Goal: Use online tool/utility: Utilize a website feature to perform a specific function

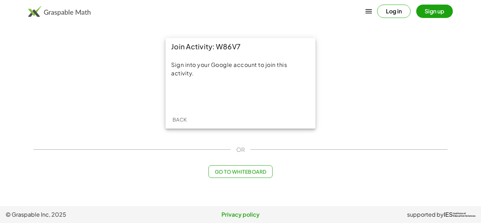
click at [399, 10] on button "Log in" at bounding box center [393, 11] width 33 height 13
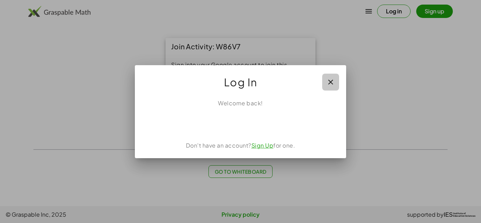
click at [330, 81] on icon "button" at bounding box center [331, 82] width 8 height 8
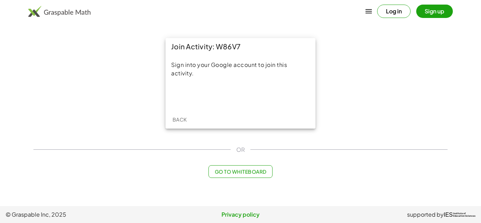
click at [237, 173] on span "Go to Whiteboard" at bounding box center [241, 171] width 52 height 6
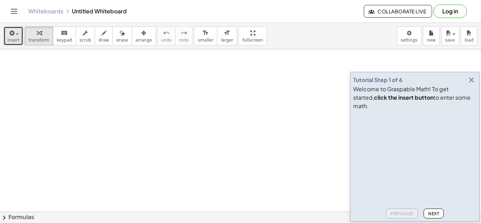
click at [13, 32] on icon "button" at bounding box center [11, 33] width 6 height 8
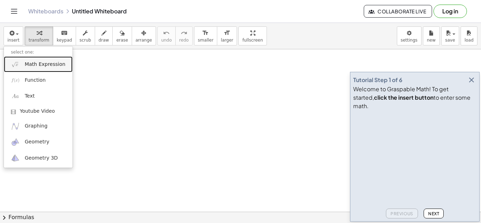
click at [23, 62] on link "Math Expression" at bounding box center [38, 64] width 69 height 16
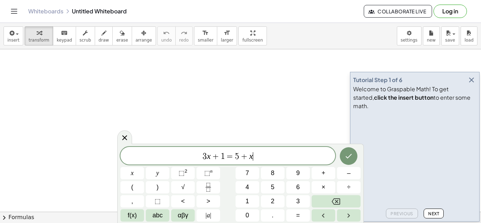
scroll to position [0, 0]
click at [206, 185] on icon "Fraction" at bounding box center [208, 187] width 9 height 9
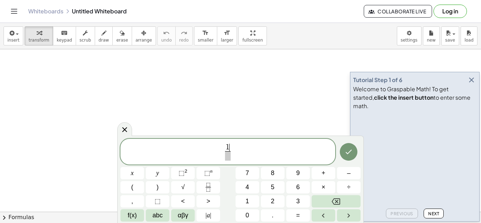
click at [230, 158] on span at bounding box center [227, 156] width 5 height 10
click at [132, 185] on span "(" at bounding box center [132, 188] width 2 height 10
click at [157, 188] on span ")" at bounding box center [158, 188] width 2 height 10
click at [328, 174] on button "+" at bounding box center [324, 173] width 24 height 12
click at [294, 218] on button "=" at bounding box center [298, 215] width 24 height 12
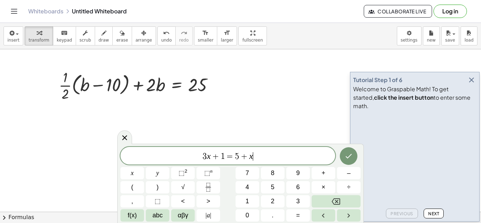
scroll to position [1, 0]
click at [472, 84] on icon "button" at bounding box center [472, 80] width 8 height 8
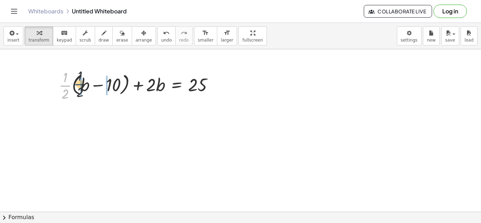
drag, startPoint x: 62, startPoint y: 82, endPoint x: 81, endPoint y: 82, distance: 19.0
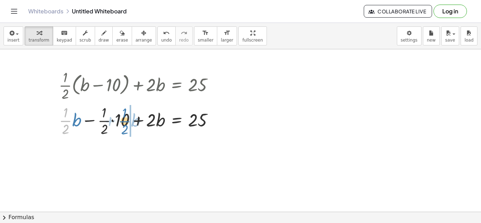
drag, startPoint x: 65, startPoint y: 121, endPoint x: 124, endPoint y: 121, distance: 59.2
click at [124, 121] on div at bounding box center [139, 120] width 168 height 35
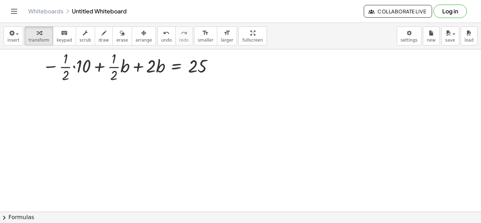
scroll to position [89, 0]
click at [84, 64] on div at bounding box center [131, 65] width 184 height 35
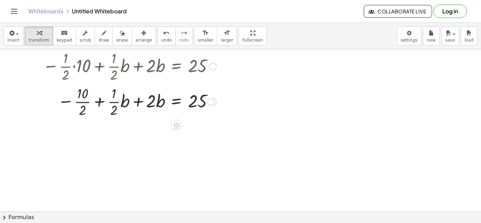
click at [115, 106] on div at bounding box center [131, 101] width 184 height 35
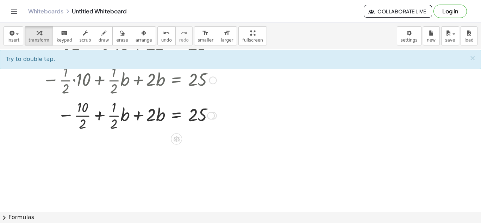
scroll to position [76, 0]
click at [76, 115] on div at bounding box center [131, 114] width 184 height 35
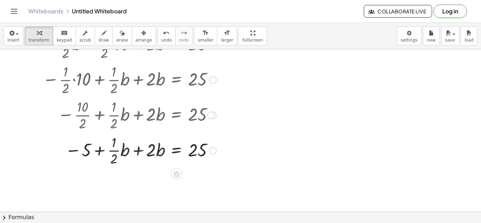
click at [128, 159] on div at bounding box center [131, 149] width 184 height 35
click at [124, 153] on div at bounding box center [131, 149] width 184 height 35
click at [135, 153] on div at bounding box center [131, 149] width 184 height 35
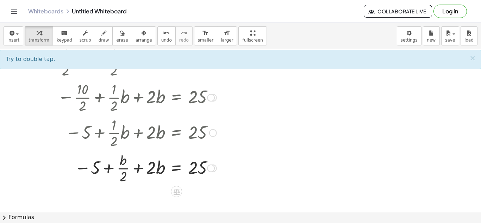
scroll to position [96, 0]
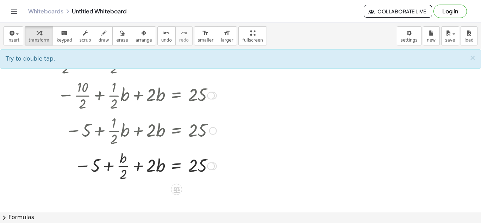
click at [148, 168] on div at bounding box center [131, 165] width 184 height 35
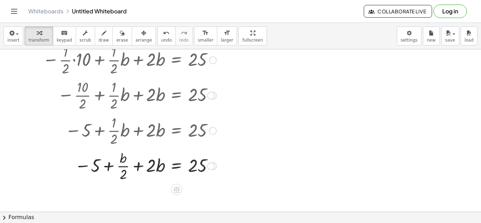
click at [138, 165] on div at bounding box center [131, 165] width 184 height 35
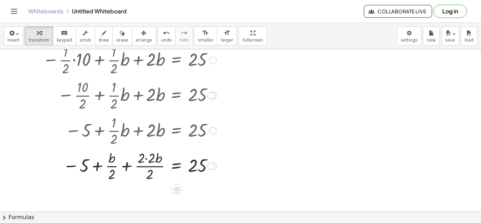
click at [150, 160] on div at bounding box center [131, 165] width 184 height 35
click at [150, 161] on div at bounding box center [131, 165] width 184 height 35
click at [125, 164] on div at bounding box center [131, 165] width 184 height 35
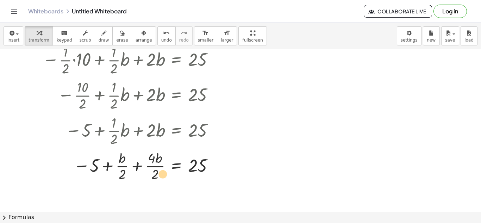
drag, startPoint x: 120, startPoint y: 162, endPoint x: 161, endPoint y: 177, distance: 43.1
click at [161, 177] on div at bounding box center [131, 165] width 184 height 35
drag, startPoint x: 125, startPoint y: 169, endPoint x: 166, endPoint y: 171, distance: 41.2
click at [166, 171] on div at bounding box center [131, 165] width 184 height 35
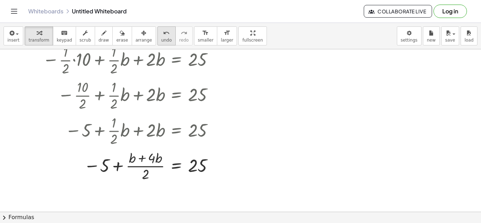
click at [163, 36] on icon "undo" at bounding box center [166, 33] width 7 height 8
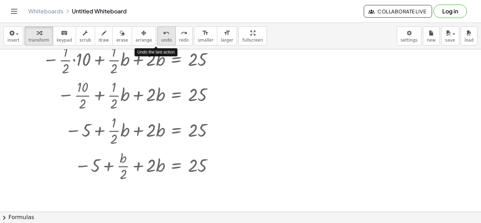
click at [163, 36] on icon "undo" at bounding box center [166, 33] width 7 height 8
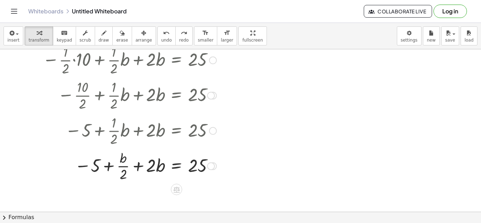
click at [121, 168] on div at bounding box center [136, 165] width 173 height 35
click at [161, 42] on span "undo" at bounding box center [166, 40] width 11 height 5
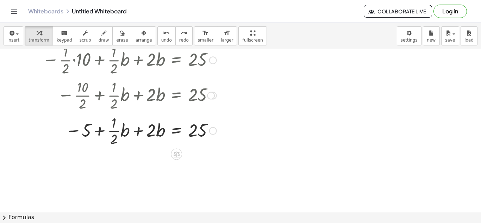
click at [112, 134] on div at bounding box center [128, 130] width 189 height 35
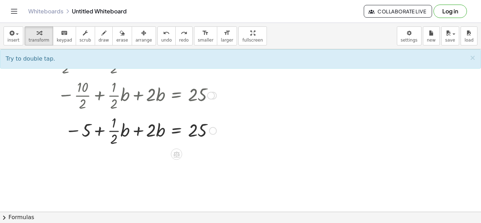
click at [112, 134] on div at bounding box center [128, 130] width 189 height 35
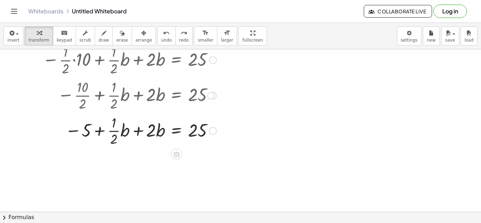
click at [112, 134] on div at bounding box center [128, 130] width 189 height 35
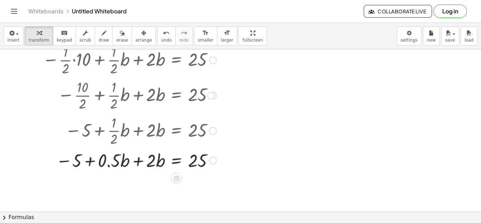
click at [135, 164] on div at bounding box center [131, 160] width 184 height 24
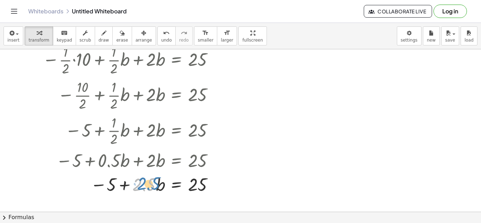
click at [151, 185] on div at bounding box center [131, 184] width 184 height 24
drag, startPoint x: 110, startPoint y: 184, endPoint x: 201, endPoint y: 181, distance: 91.6
click at [201, 181] on div at bounding box center [131, 184] width 184 height 24
click at [215, 187] on div at bounding box center [142, 184] width 207 height 24
click at [99, 187] on div at bounding box center [131, 184] width 184 height 24
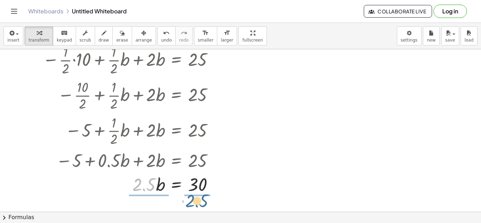
drag, startPoint x: 154, startPoint y: 180, endPoint x: 206, endPoint y: 196, distance: 55.4
click at [206, 196] on div "+ · · 1 · 2 · ( + b − 10 ) + · 2 · b = 25 + · · 1 · 2 · b − · · [DATE] + · 2 · …" at bounding box center [128, 84] width 193 height 228
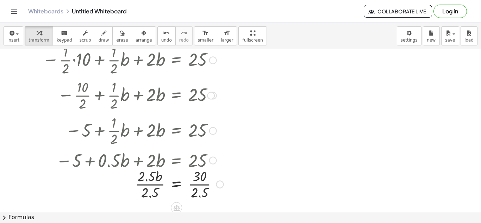
click at [201, 184] on div at bounding box center [133, 183] width 188 height 35
click at [153, 180] on div at bounding box center [131, 183] width 184 height 35
click at [152, 183] on div at bounding box center [131, 183] width 184 height 35
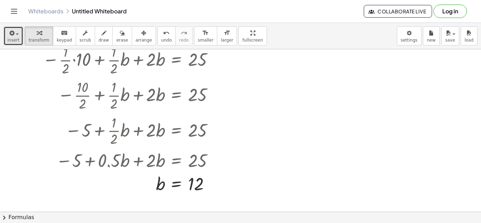
click at [11, 36] on icon "button" at bounding box center [11, 33] width 6 height 8
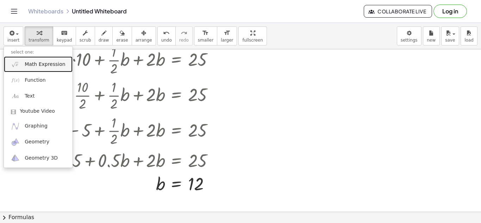
click at [34, 64] on span "Math Expression" at bounding box center [45, 64] width 41 height 7
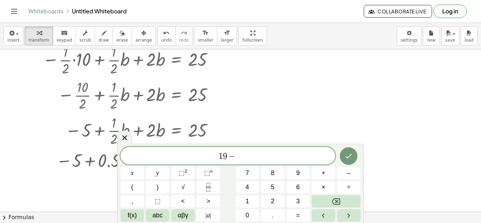
scroll to position [2, 0]
click at [135, 187] on button "(" at bounding box center [132, 187] width 24 height 12
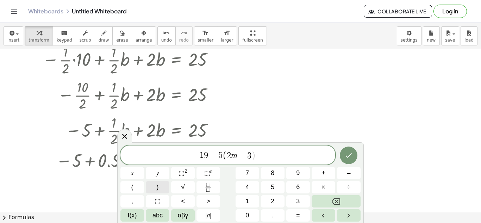
click at [152, 188] on button ")" at bounding box center [158, 187] width 24 height 12
click at [346, 154] on icon "Done" at bounding box center [349, 155] width 8 height 8
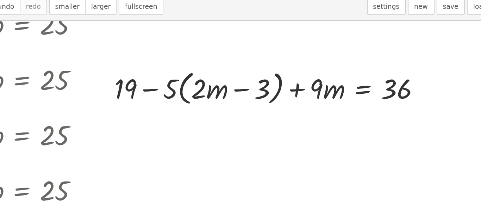
scroll to position [69, 0]
drag, startPoint x: 272, startPoint y: 93, endPoint x: 292, endPoint y: 89, distance: 20.9
click at [292, 89] on div at bounding box center [336, 91] width 209 height 27
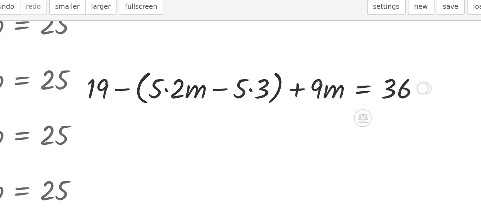
click at [304, 93] on div at bounding box center [327, 91] width 227 height 27
click at [284, 99] on div at bounding box center [327, 91] width 227 height 27
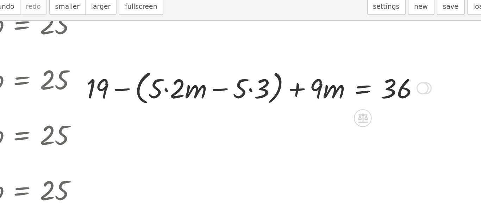
click at [283, 98] on div at bounding box center [327, 91] width 227 height 27
click at [270, 93] on div at bounding box center [327, 91] width 227 height 27
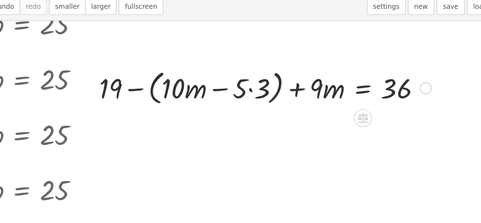
click at [323, 94] on div at bounding box center [332, 91] width 219 height 27
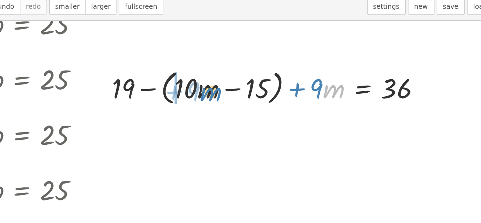
drag, startPoint x: 369, startPoint y: 91, endPoint x: 291, endPoint y: 93, distance: 78.6
click at [291, 93] on div at bounding box center [336, 91] width 211 height 27
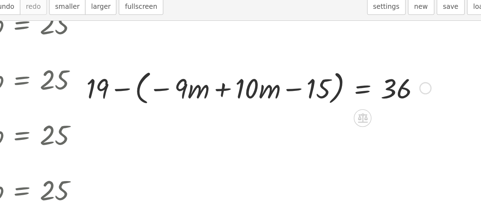
click at [303, 93] on div at bounding box center [327, 91] width 227 height 27
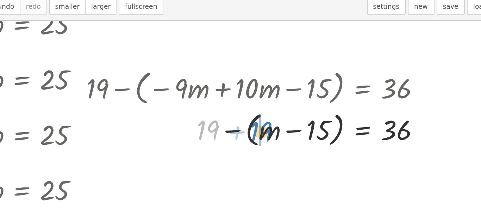
drag, startPoint x: 297, startPoint y: 116, endPoint x: 332, endPoint y: 118, distance: 35.6
click at [332, 118] on div at bounding box center [327, 118] width 227 height 27
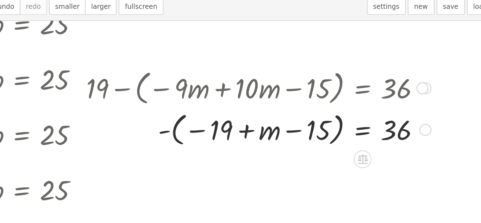
click at [321, 119] on div at bounding box center [327, 118] width 227 height 26
click at [307, 119] on div at bounding box center [327, 118] width 227 height 26
click at [342, 122] on div at bounding box center [327, 118] width 227 height 26
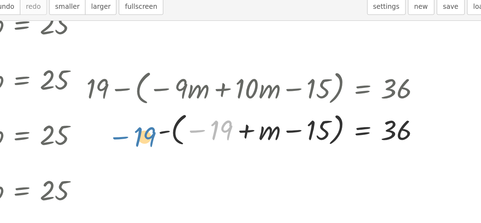
drag, startPoint x: 303, startPoint y: 118, endPoint x: 254, endPoint y: 122, distance: 49.5
click at [254, 122] on div at bounding box center [327, 118] width 227 height 26
drag, startPoint x: 300, startPoint y: 118, endPoint x: 243, endPoint y: 116, distance: 56.4
click at [243, 116] on div at bounding box center [327, 118] width 227 height 26
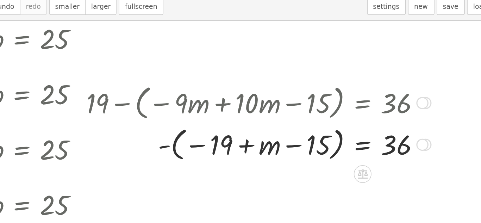
scroll to position [59, 0]
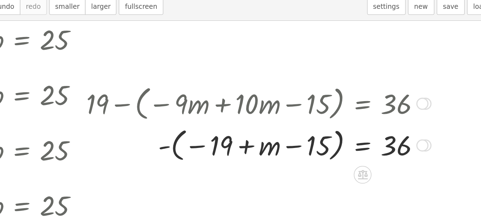
click at [345, 129] on div at bounding box center [327, 128] width 227 height 26
click at [339, 131] on div at bounding box center [327, 128] width 227 height 26
click at [310, 128] on div at bounding box center [327, 128] width 227 height 26
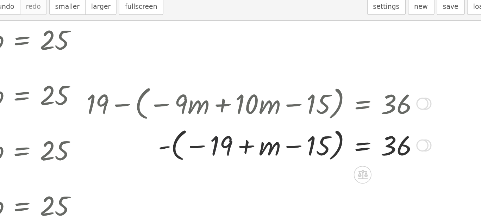
click at [310, 128] on div at bounding box center [327, 128] width 227 height 26
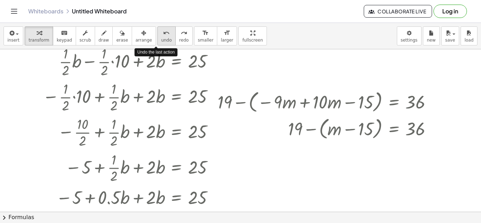
click at [161, 35] on div "undo" at bounding box center [166, 33] width 11 height 8
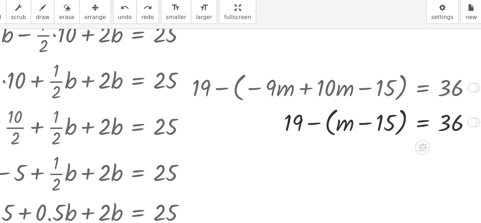
scroll to position [69, 0]
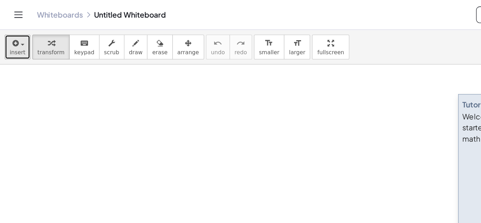
click at [12, 42] on span "insert" at bounding box center [13, 40] width 12 height 5
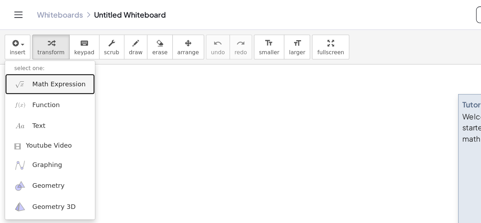
click at [29, 64] on span "Math Expression" at bounding box center [45, 64] width 41 height 7
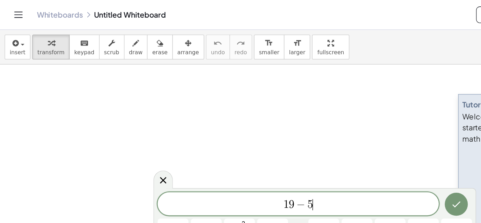
scroll to position [2, 0]
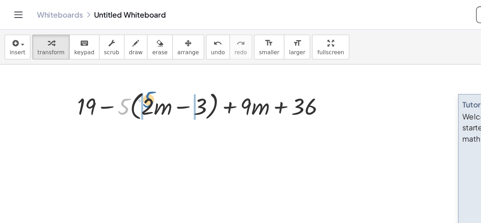
drag, startPoint x: 92, startPoint y: 79, endPoint x: 109, endPoint y: 76, distance: 17.5
click at [116, 76] on div at bounding box center [156, 80] width 203 height 27
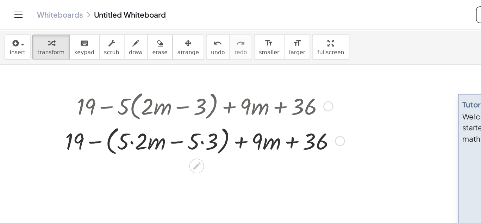
click at [154, 109] on div at bounding box center [156, 107] width 221 height 27
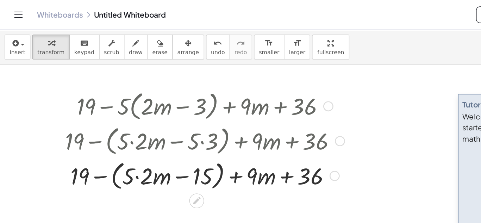
click at [104, 136] on div at bounding box center [156, 133] width 221 height 27
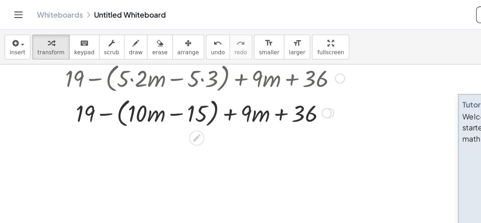
scroll to position [47, 0]
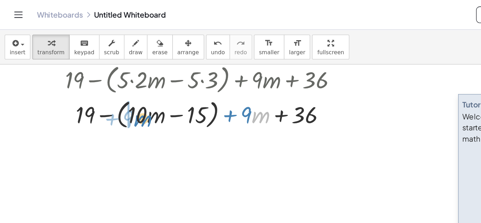
drag, startPoint x: 195, startPoint y: 93, endPoint x: 105, endPoint y: 97, distance: 90.3
click at [105, 97] on div at bounding box center [156, 87] width 221 height 27
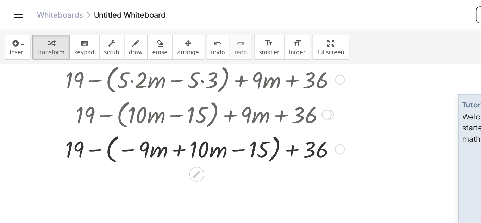
click at [135, 115] on div at bounding box center [156, 113] width 221 height 27
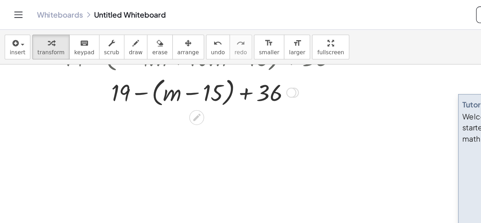
scroll to position [118, 0]
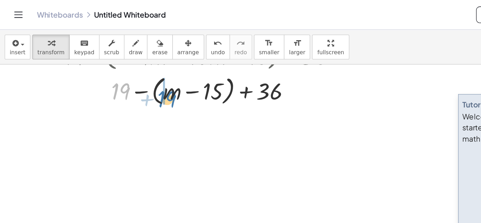
drag, startPoint x: 92, startPoint y: 64, endPoint x: 127, endPoint y: 70, distance: 36.1
click at [127, 70] on div at bounding box center [156, 69] width 221 height 27
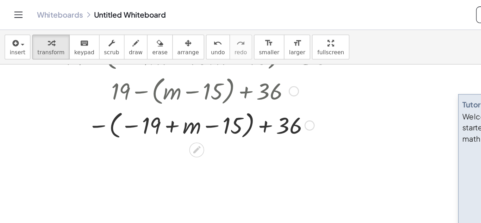
click at [130, 96] on div at bounding box center [156, 95] width 221 height 26
drag, startPoint x: 180, startPoint y: 90, endPoint x: 130, endPoint y: 88, distance: 50.8
click at [130, 88] on div at bounding box center [156, 95] width 221 height 26
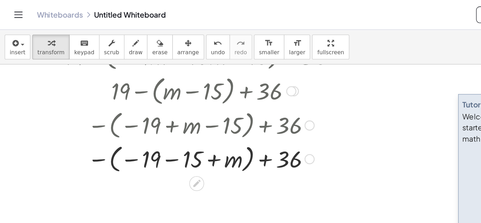
click at [142, 96] on div at bounding box center [156, 95] width 221 height 26
click at [141, 117] on div at bounding box center [156, 121] width 221 height 26
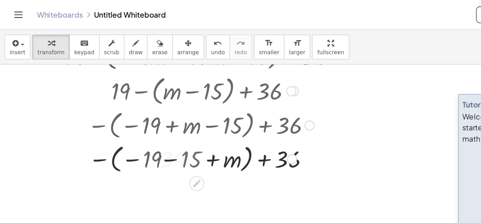
click at [141, 117] on div at bounding box center [156, 121] width 221 height 26
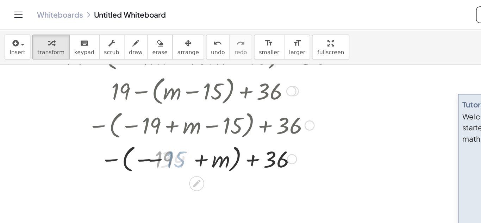
click at [141, 117] on div at bounding box center [156, 121] width 221 height 26
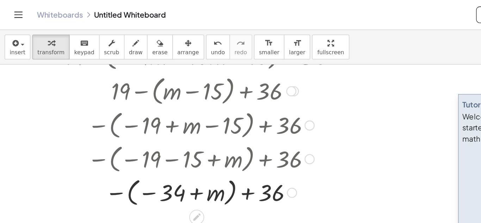
click at [168, 147] on div at bounding box center [156, 147] width 221 height 26
drag, startPoint x: 115, startPoint y: 148, endPoint x: 162, endPoint y: 149, distance: 47.2
click at [162, 149] on div at bounding box center [156, 147] width 221 height 26
click at [89, 145] on div at bounding box center [156, 147] width 221 height 26
click at [89, 145] on div at bounding box center [156, 147] width 221 height 24
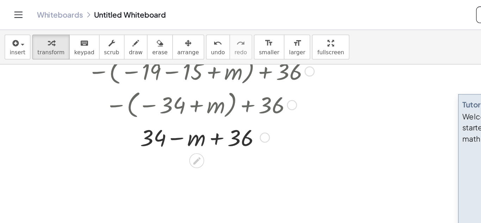
scroll to position [193, 0]
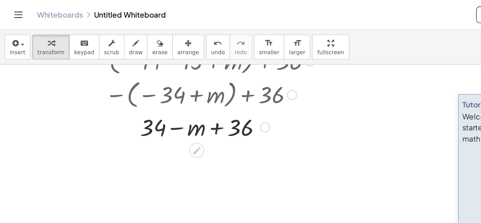
click at [168, 95] on div at bounding box center [156, 97] width 221 height 24
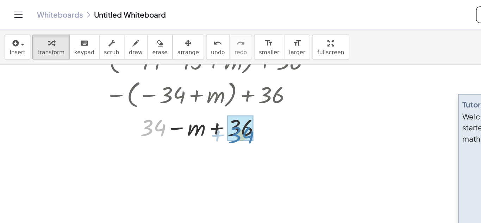
drag, startPoint x: 119, startPoint y: 98, endPoint x: 188, endPoint y: 102, distance: 68.5
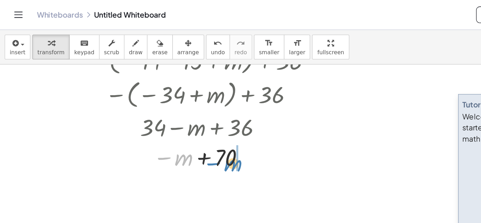
drag, startPoint x: 141, startPoint y: 122, endPoint x: 183, endPoint y: 123, distance: 41.9
click at [183, 123] on div at bounding box center [156, 120] width 221 height 23
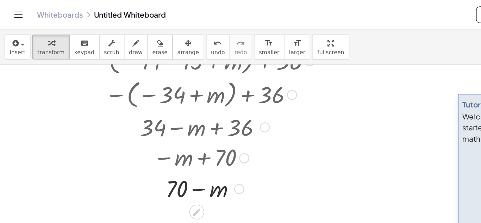
click at [154, 143] on div at bounding box center [156, 144] width 221 height 24
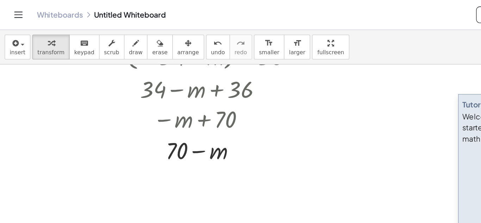
scroll to position [226, 0]
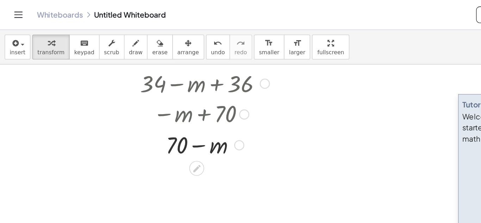
click at [167, 117] on div at bounding box center [156, 110] width 221 height 24
click at [138, 111] on div at bounding box center [156, 110] width 221 height 24
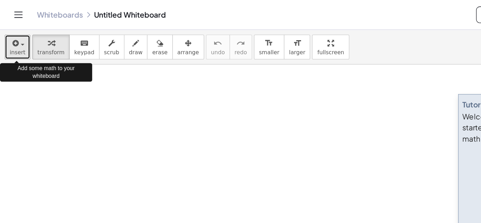
click at [10, 42] on span "insert" at bounding box center [13, 40] width 12 height 5
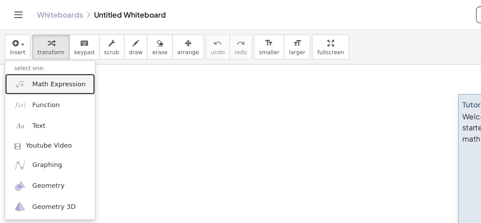
click at [32, 64] on span "Math Expression" at bounding box center [45, 64] width 41 height 7
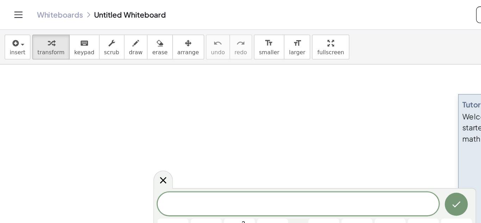
scroll to position [1, 0]
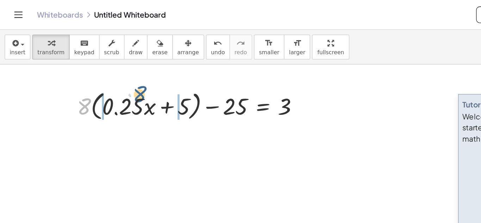
drag, startPoint x: 63, startPoint y: 79, endPoint x: 103, endPoint y: 76, distance: 40.2
click at [103, 76] on div at bounding box center [146, 80] width 183 height 27
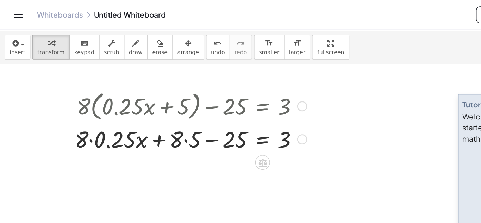
click at [123, 108] on div at bounding box center [146, 106] width 185 height 24
click at [70, 107] on div at bounding box center [146, 106] width 185 height 24
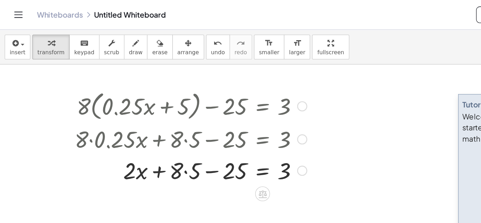
click at [141, 130] on div at bounding box center [146, 130] width 185 height 24
click at [167, 132] on div at bounding box center [146, 130] width 185 height 24
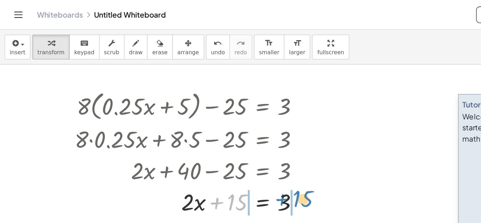
drag, startPoint x: 185, startPoint y: 153, endPoint x: 236, endPoint y: 151, distance: 50.8
click at [236, 151] on div at bounding box center [146, 154] width 185 height 24
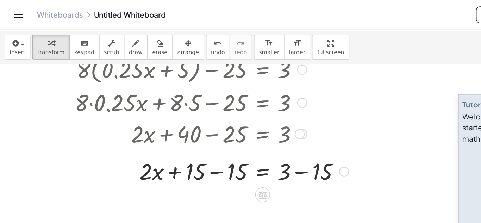
scroll to position [31, 0]
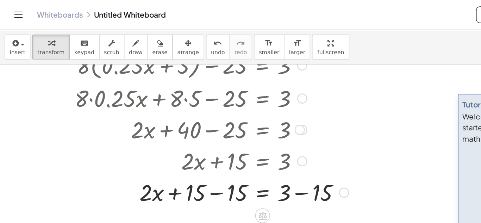
click at [232, 149] on div at bounding box center [162, 147] width 217 height 24
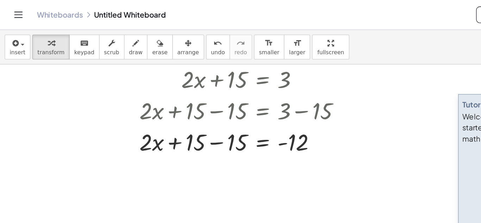
scroll to position [94, 0]
click at [163, 107] on div at bounding box center [162, 108] width 217 height 24
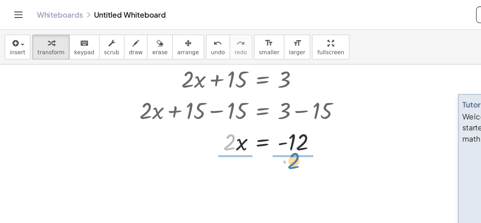
drag, startPoint x: 178, startPoint y: 110, endPoint x: 229, endPoint y: 127, distance: 53.9
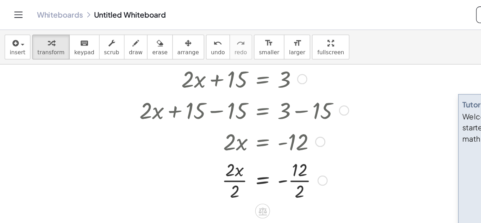
click at [229, 137] on div at bounding box center [162, 136] width 217 height 35
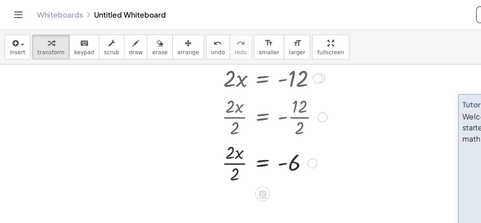
scroll to position [145, 0]
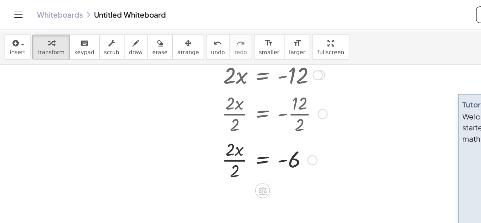
click at [177, 124] on div at bounding box center [162, 121] width 217 height 35
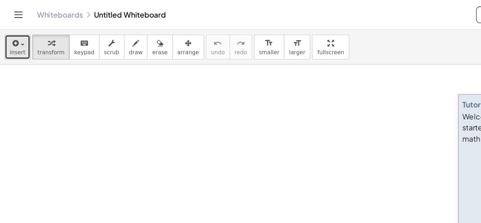
click at [15, 38] on span "insert" at bounding box center [13, 40] width 12 height 5
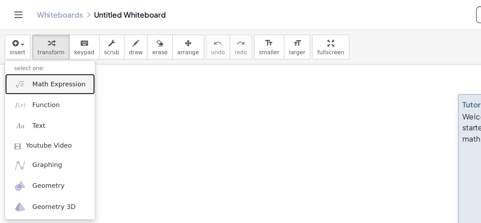
click at [37, 64] on span "Math Expression" at bounding box center [45, 64] width 41 height 7
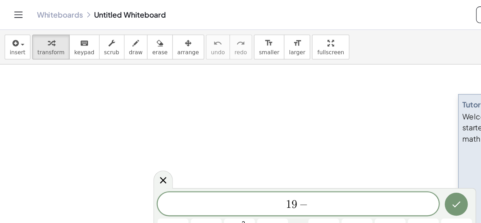
scroll to position [2, 0]
